Goal: Information Seeking & Learning: Check status

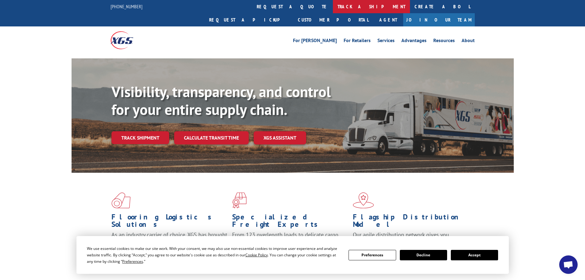
click at [333, 5] on link "track a shipment" at bounding box center [371, 6] width 77 height 13
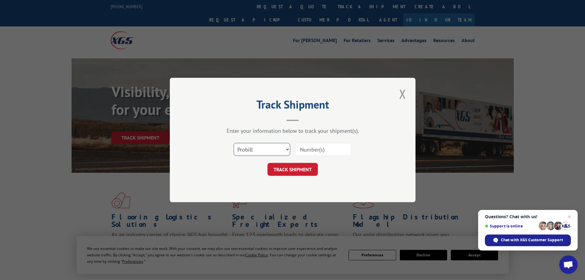
click at [287, 149] on select "Select category... Probill BOL PO" at bounding box center [262, 149] width 57 height 13
select select "bol"
click at [234, 143] on select "Select category... Probill BOL PO" at bounding box center [262, 149] width 57 height 13
click at [305, 149] on input at bounding box center [323, 149] width 57 height 13
paste input "5938429"
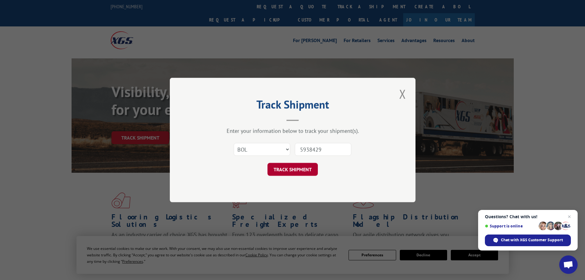
type input "5938429"
click at [293, 170] on button "TRACK SHIPMENT" at bounding box center [293, 169] width 50 height 13
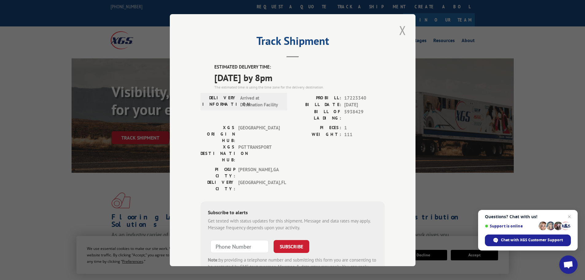
click at [401, 26] on button "Close modal" at bounding box center [402, 30] width 10 height 17
